Goal: Task Accomplishment & Management: Use online tool/utility

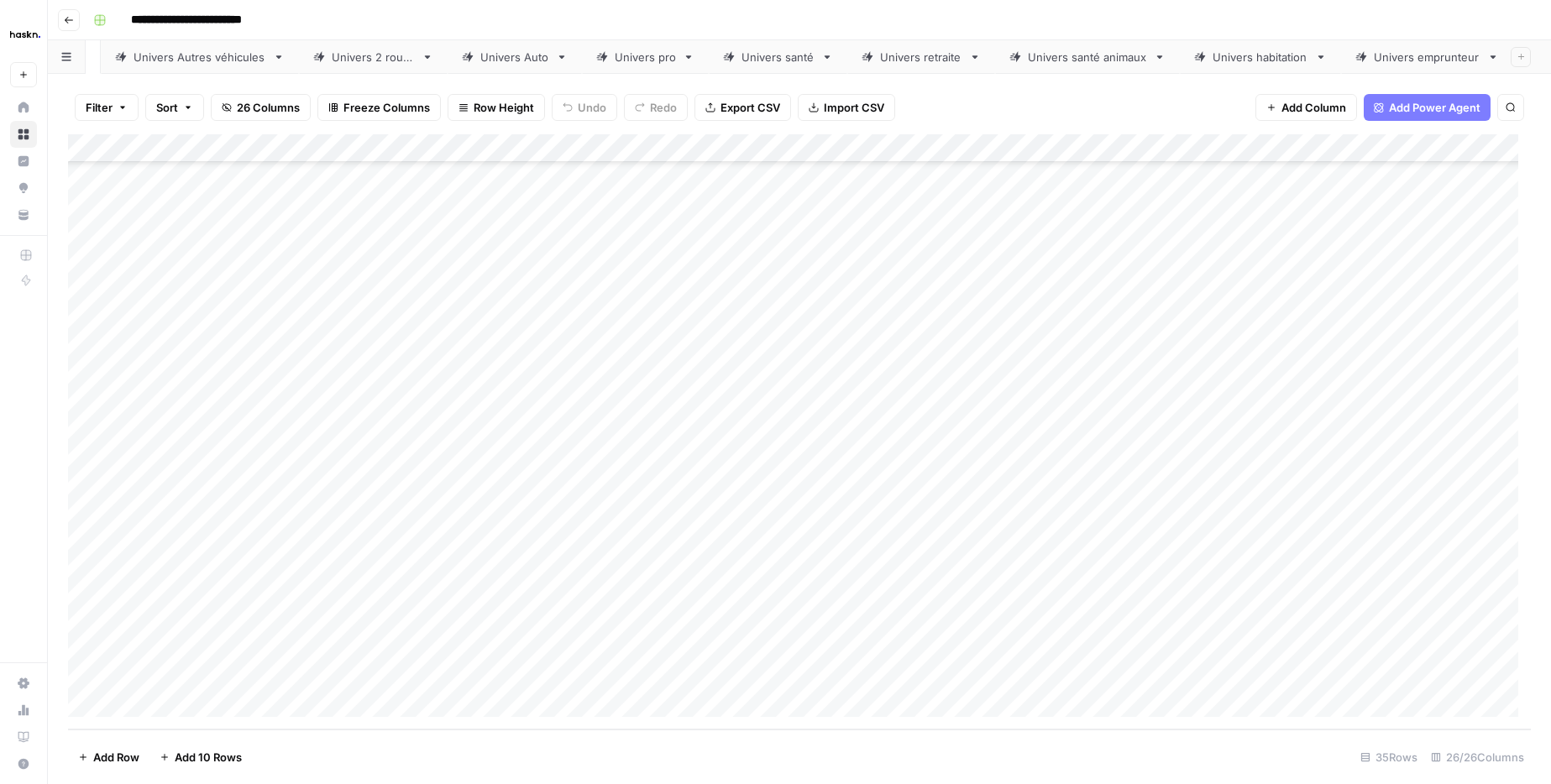
scroll to position [0, 135]
click at [1443, 54] on div "Univers emprunteur" at bounding box center [1417, 57] width 107 height 17
click at [153, 506] on div "Add Column" at bounding box center [799, 333] width 1463 height 398
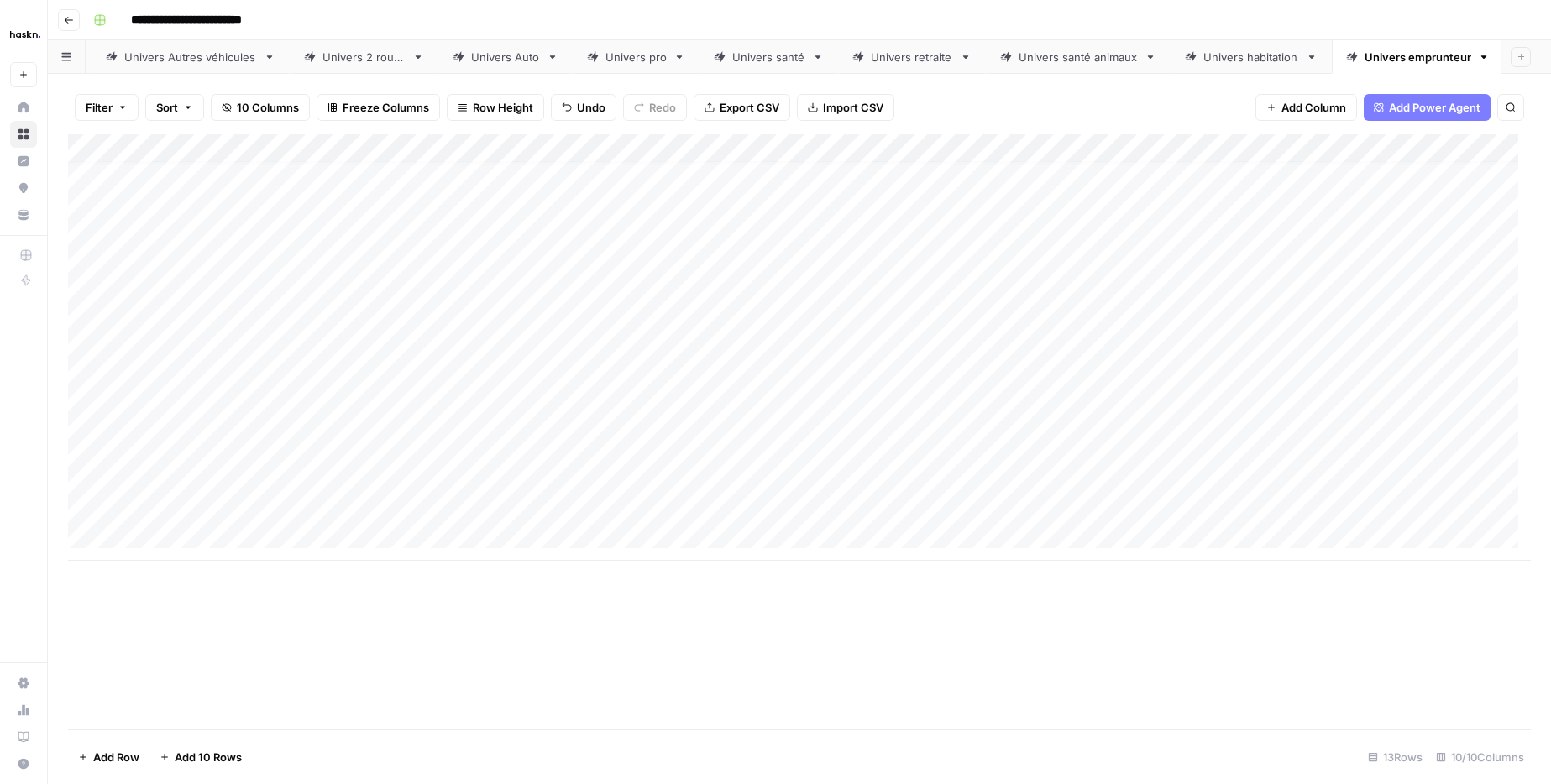
click at [260, 531] on div "Add Column" at bounding box center [799, 347] width 1463 height 426
click at [311, 657] on div "Add Column" at bounding box center [799, 432] width 1463 height 595
click at [252, 448] on div "Add Column" at bounding box center [799, 362] width 1463 height 455
click at [246, 506] on div "Add Column" at bounding box center [799, 362] width 1463 height 455
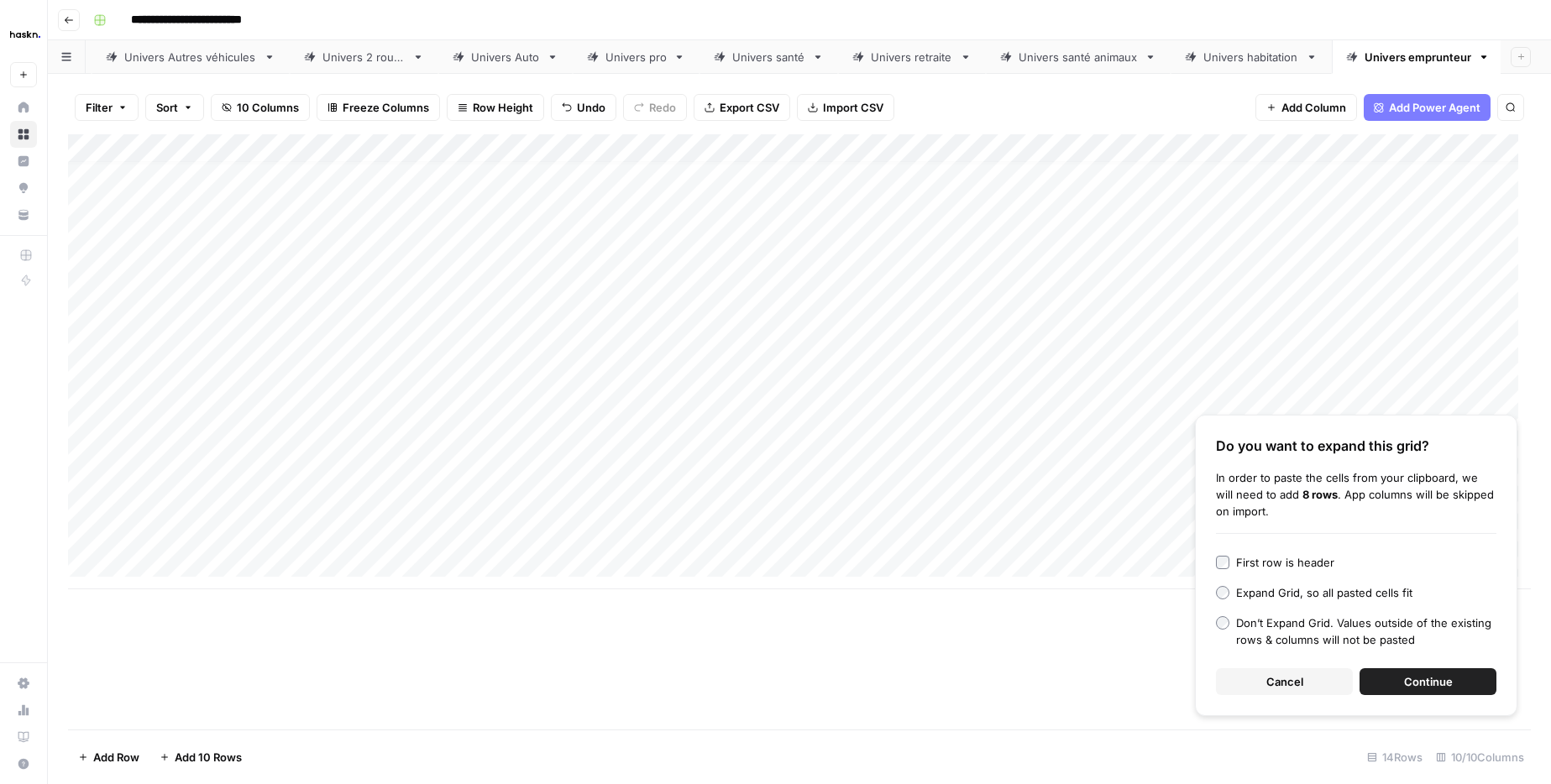
click at [1454, 680] on button "Continue" at bounding box center [1427, 681] width 137 height 27
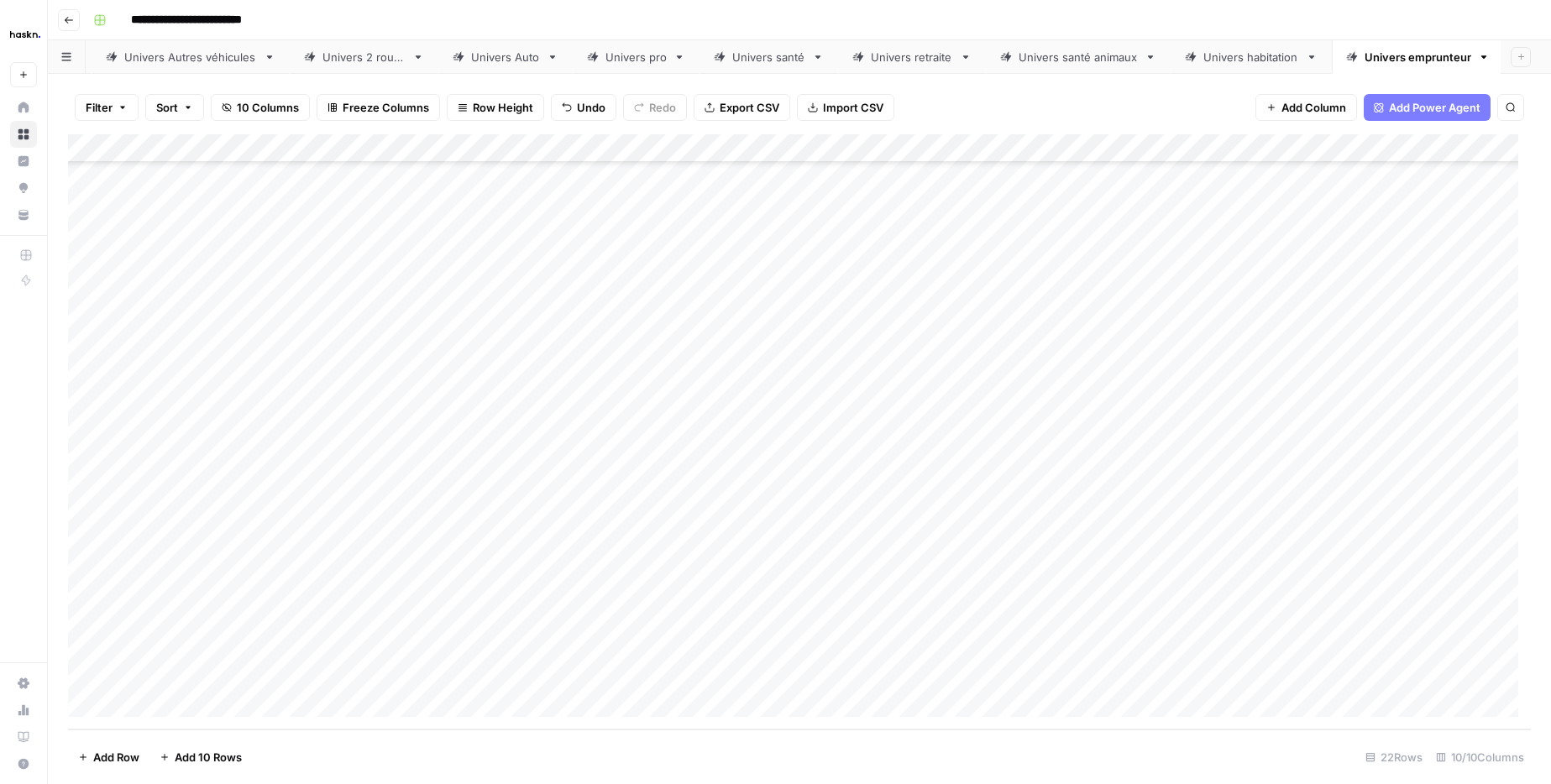
click at [662, 407] on div "Add Column" at bounding box center [799, 432] width 1463 height 595
click at [1007, 410] on div "Add Column" at bounding box center [799, 432] width 1463 height 595
click at [1021, 453] on div "Add Column" at bounding box center [799, 432] width 1463 height 595
click at [1011, 485] on div "Add Column" at bounding box center [799, 432] width 1463 height 595
click at [1009, 511] on div "Add Column" at bounding box center [799, 432] width 1463 height 595
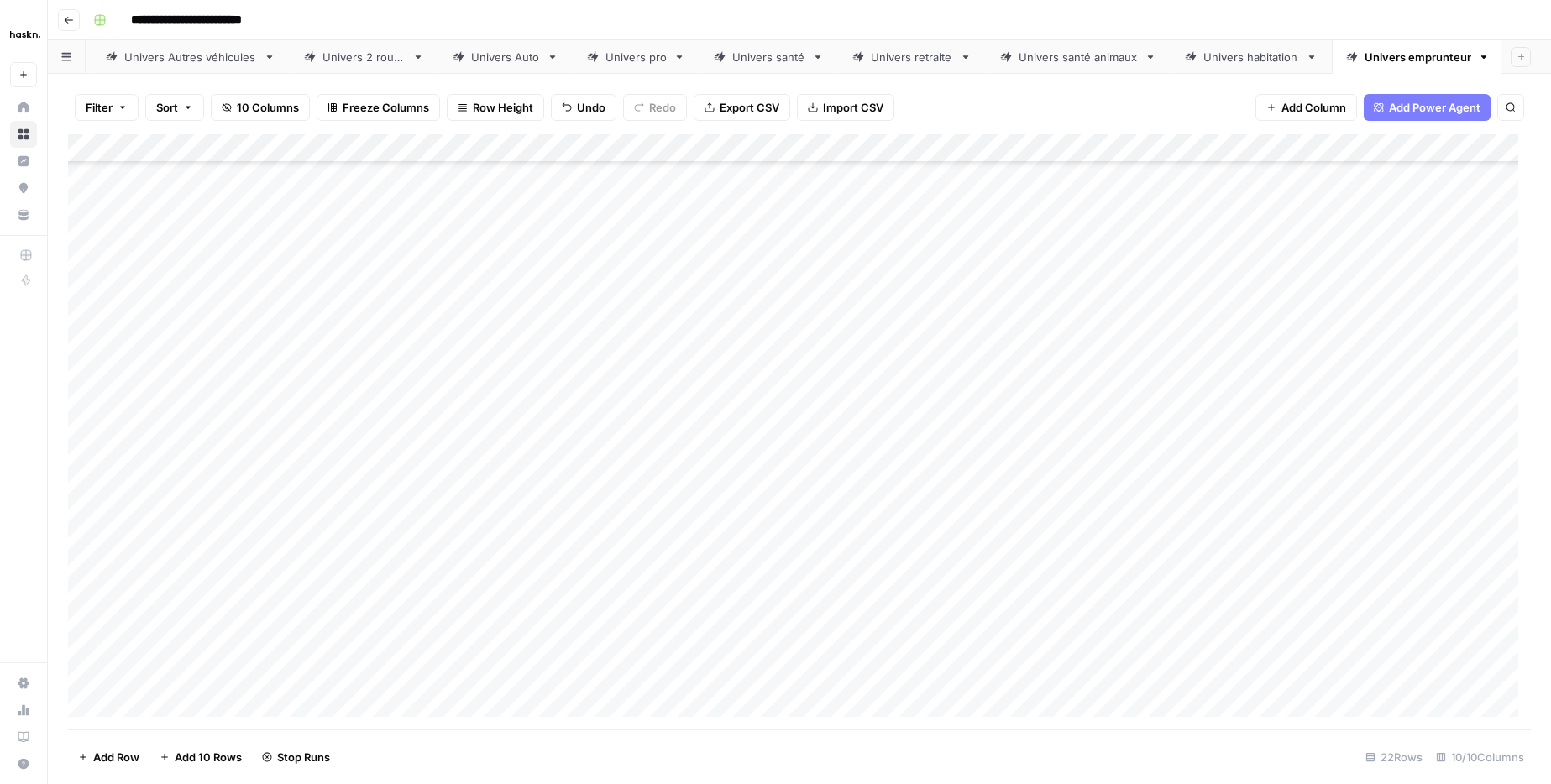
click at [1009, 538] on div "Add Column" at bounding box center [799, 432] width 1463 height 595
click at [1008, 568] on div "Add Column" at bounding box center [799, 432] width 1463 height 595
click at [1008, 586] on div "Add Column" at bounding box center [799, 432] width 1463 height 595
click at [1009, 613] on div "Add Column" at bounding box center [799, 432] width 1463 height 595
click at [1013, 648] on div "Add Column" at bounding box center [799, 432] width 1463 height 595
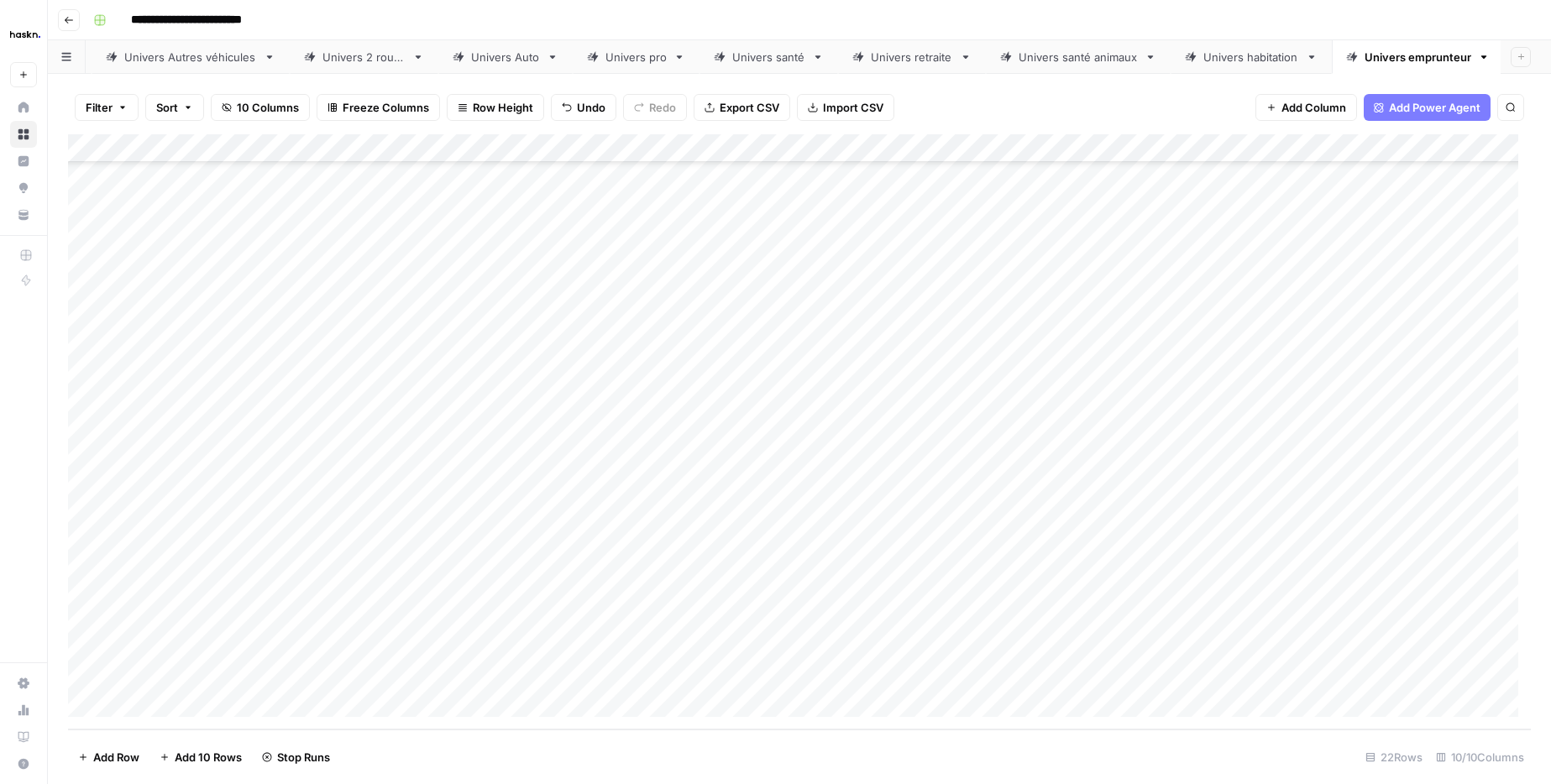
click at [1007, 673] on div "Add Column" at bounding box center [799, 432] width 1463 height 595
click at [1011, 589] on div "Add Column" at bounding box center [799, 432] width 1463 height 595
click at [1015, 612] on div "Add Column" at bounding box center [799, 432] width 1463 height 595
click at [1009, 638] on div "Add Column" at bounding box center [799, 432] width 1463 height 595
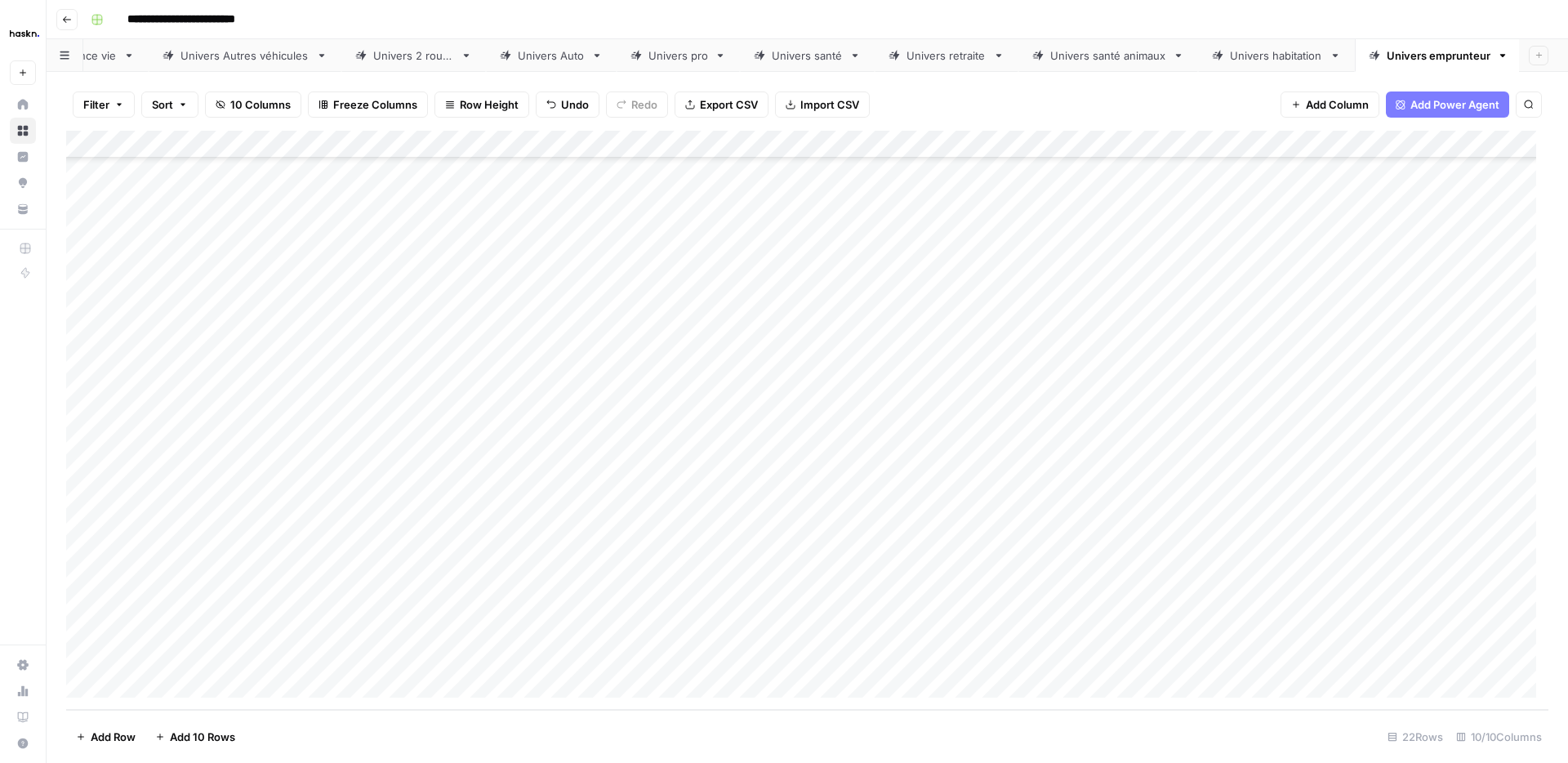
click at [1029, 678] on div "Add Column" at bounding box center [806, 420] width 1482 height 580
click at [557, 724] on footer "Add Row Add 10 Rows 23 Rows 10/10 Columns" at bounding box center [806, 736] width 1482 height 53
drag, startPoint x: 842, startPoint y: 706, endPoint x: 754, endPoint y: 733, distance: 92.0
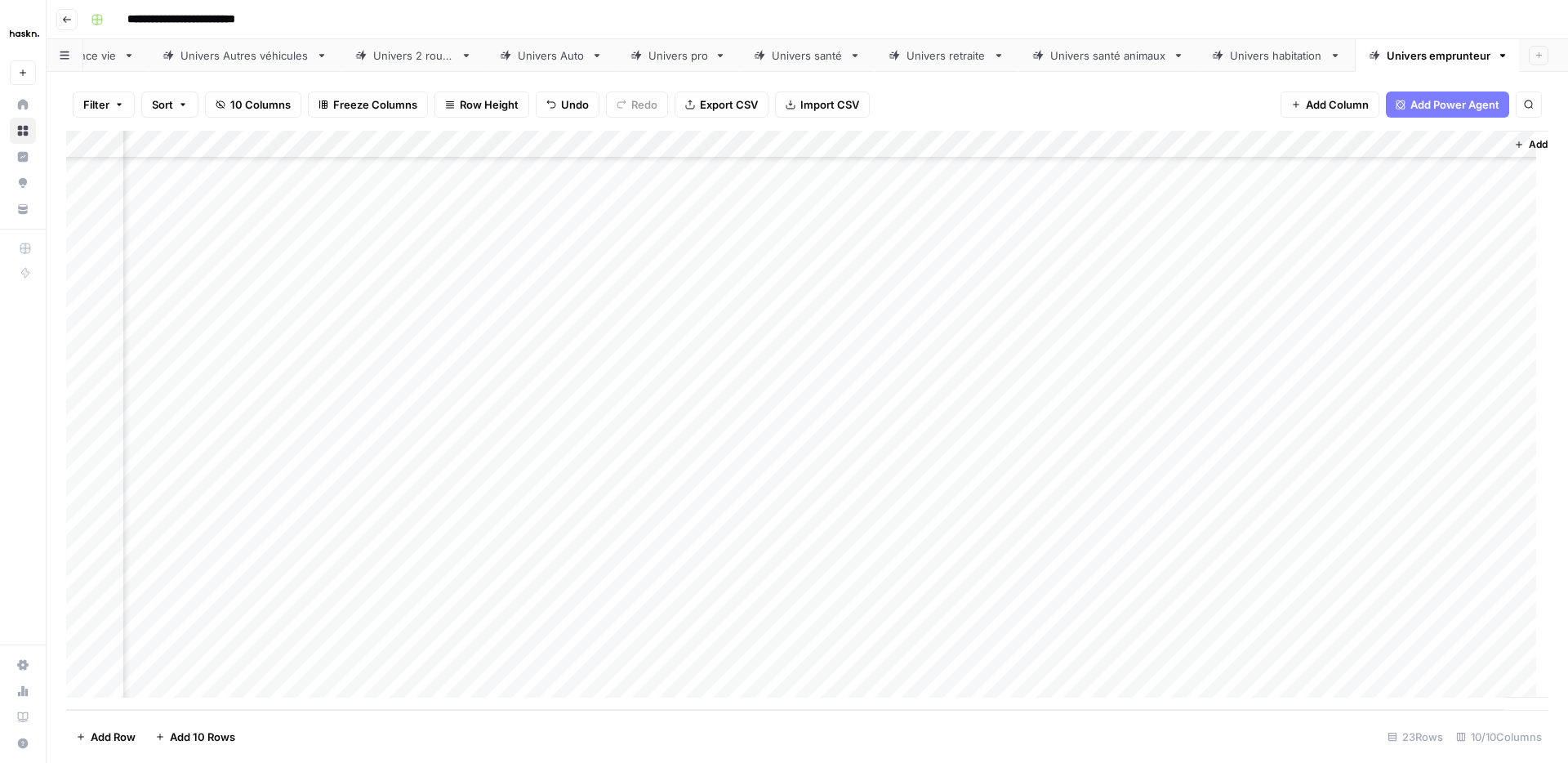
click at [754, 733] on footer "Add Row Add 10 Rows 23 Rows 10/10 Columns" at bounding box center [806, 736] width 1482 height 53
click at [755, 729] on footer "Add Row Add 10 Rows 23 Rows 10/10 Columns" at bounding box center [806, 736] width 1482 height 53
click at [474, 709] on div "Add Column" at bounding box center [806, 420] width 1482 height 580
